Goal: Find specific page/section

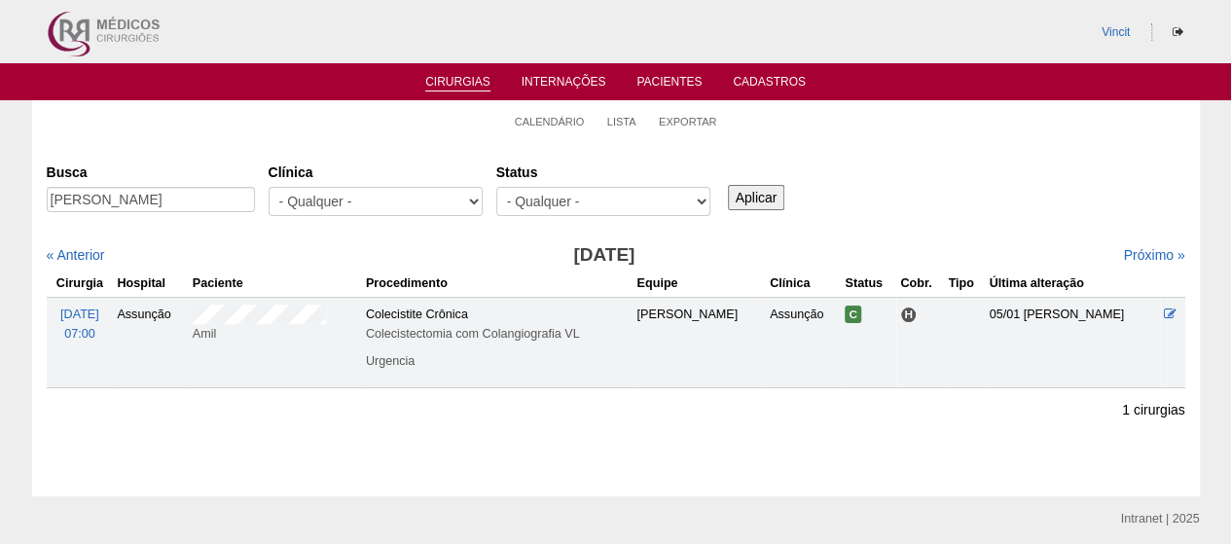
click at [455, 77] on link "Cirurgias" at bounding box center [457, 83] width 65 height 17
click at [451, 83] on link "Cirurgias" at bounding box center [457, 83] width 65 height 17
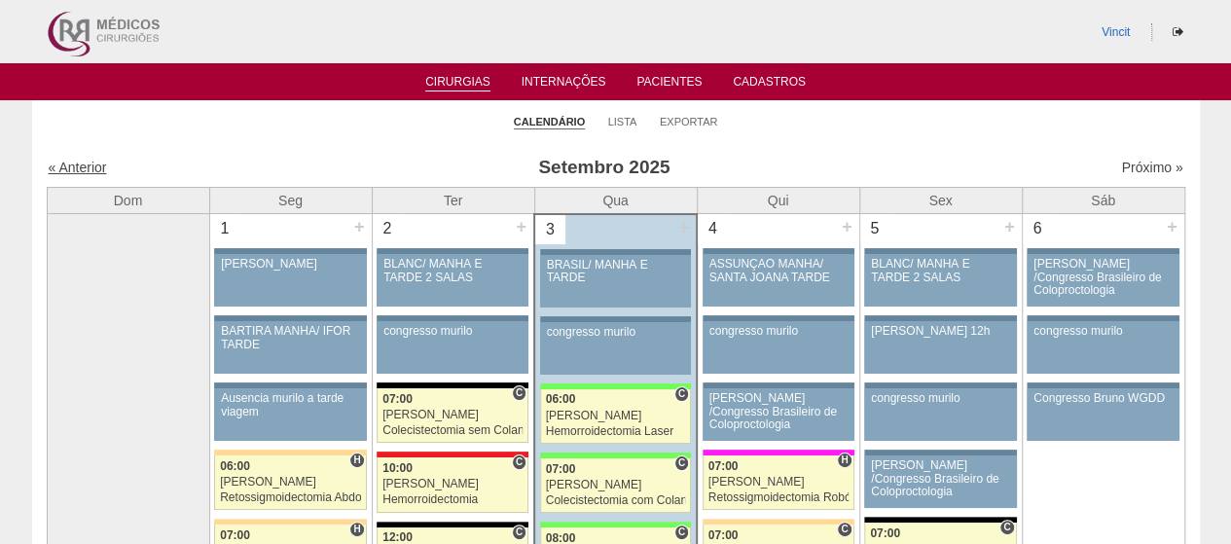
click at [74, 164] on link "« Anterior" at bounding box center [78, 168] width 58 height 16
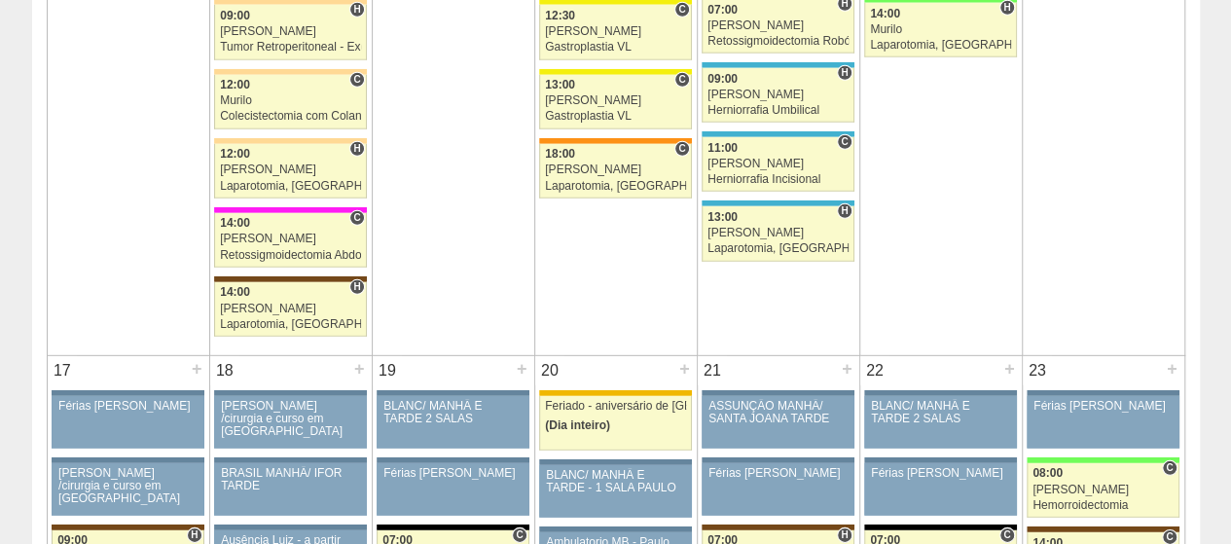
scroll to position [2919, 0]
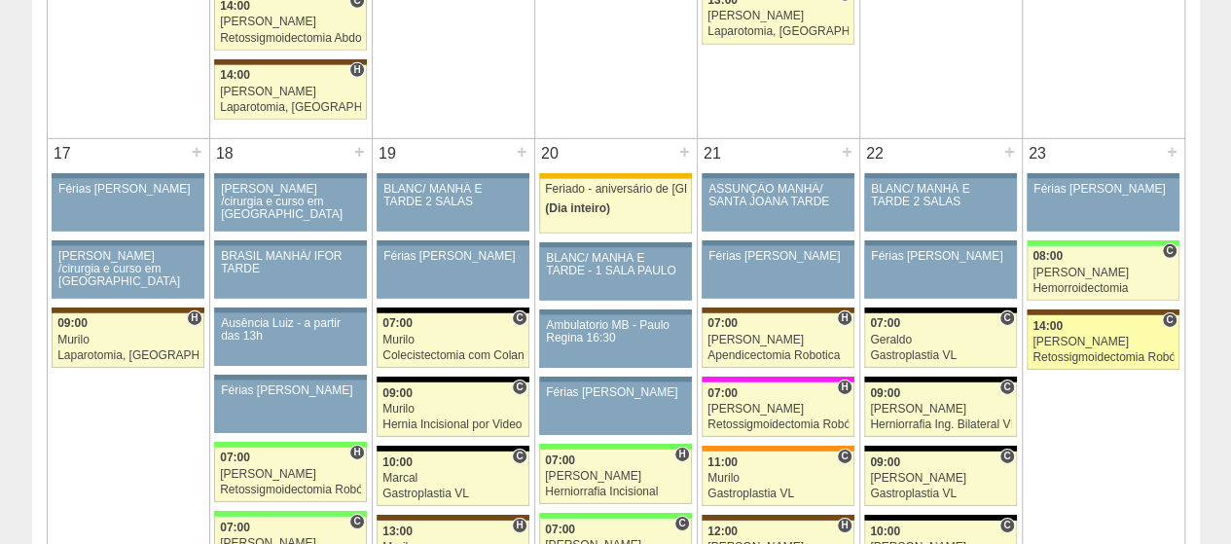
click at [1090, 336] on div "[PERSON_NAME]" at bounding box center [1102, 342] width 141 height 13
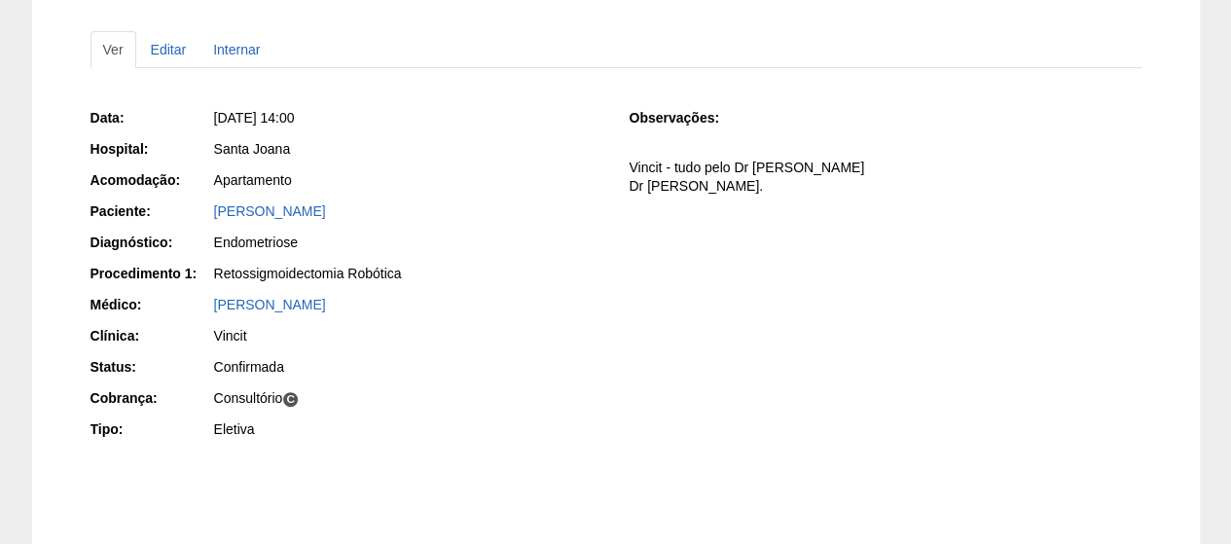
scroll to position [195, 0]
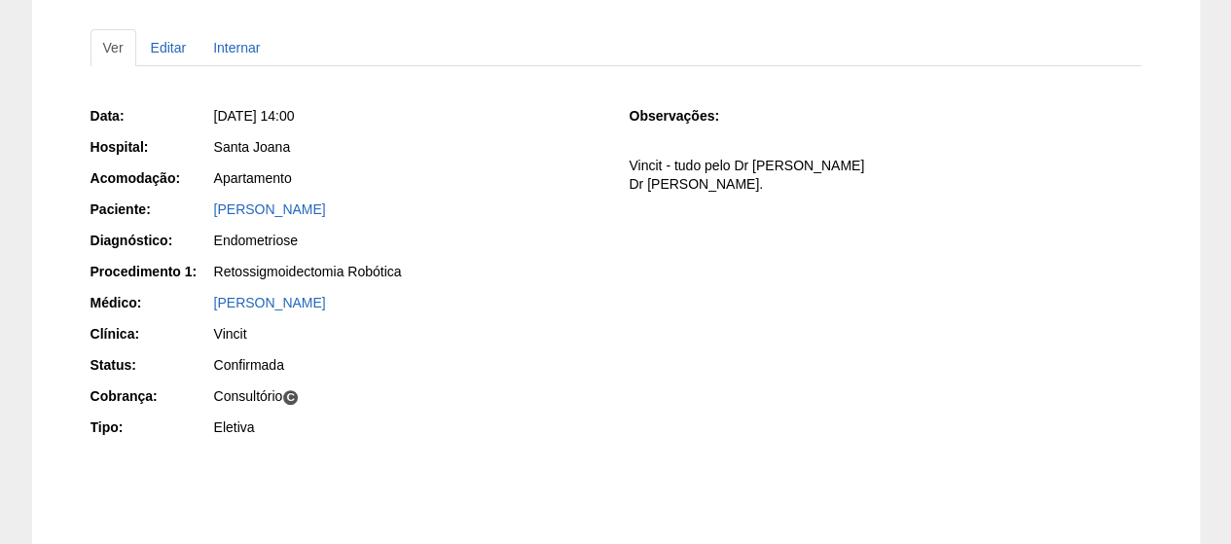
click at [658, 390] on div "Data: [DATE] 14:00 Hospital: [GEOGRAPHIC_DATA] Acomodação: Apartamento Paciente…" at bounding box center [615, 273] width 1051 height 349
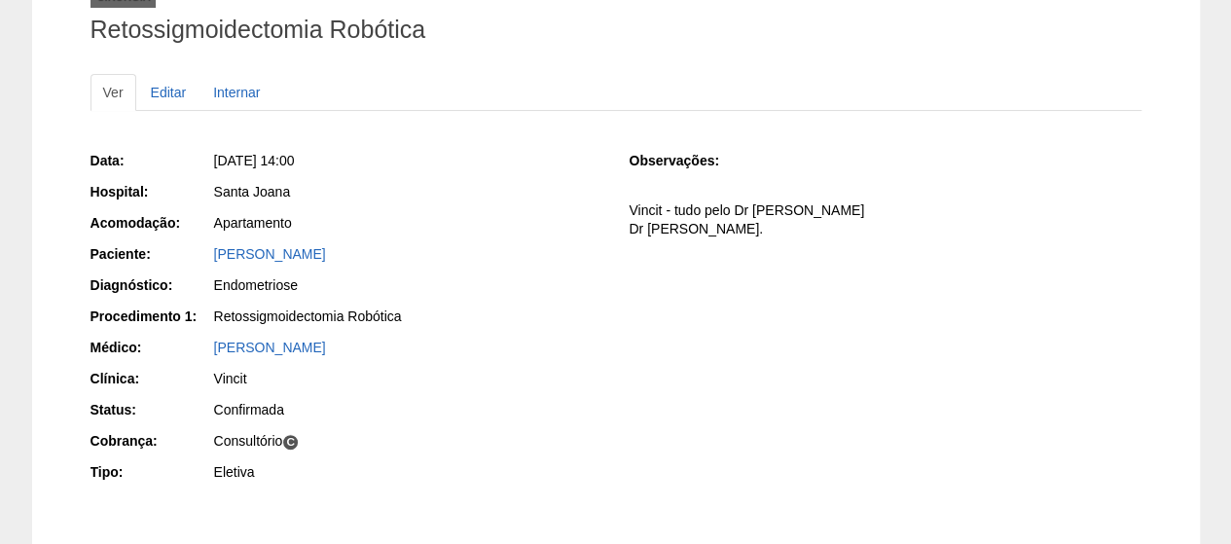
scroll to position [0, 0]
